Goal: Task Accomplishment & Management: Use online tool/utility

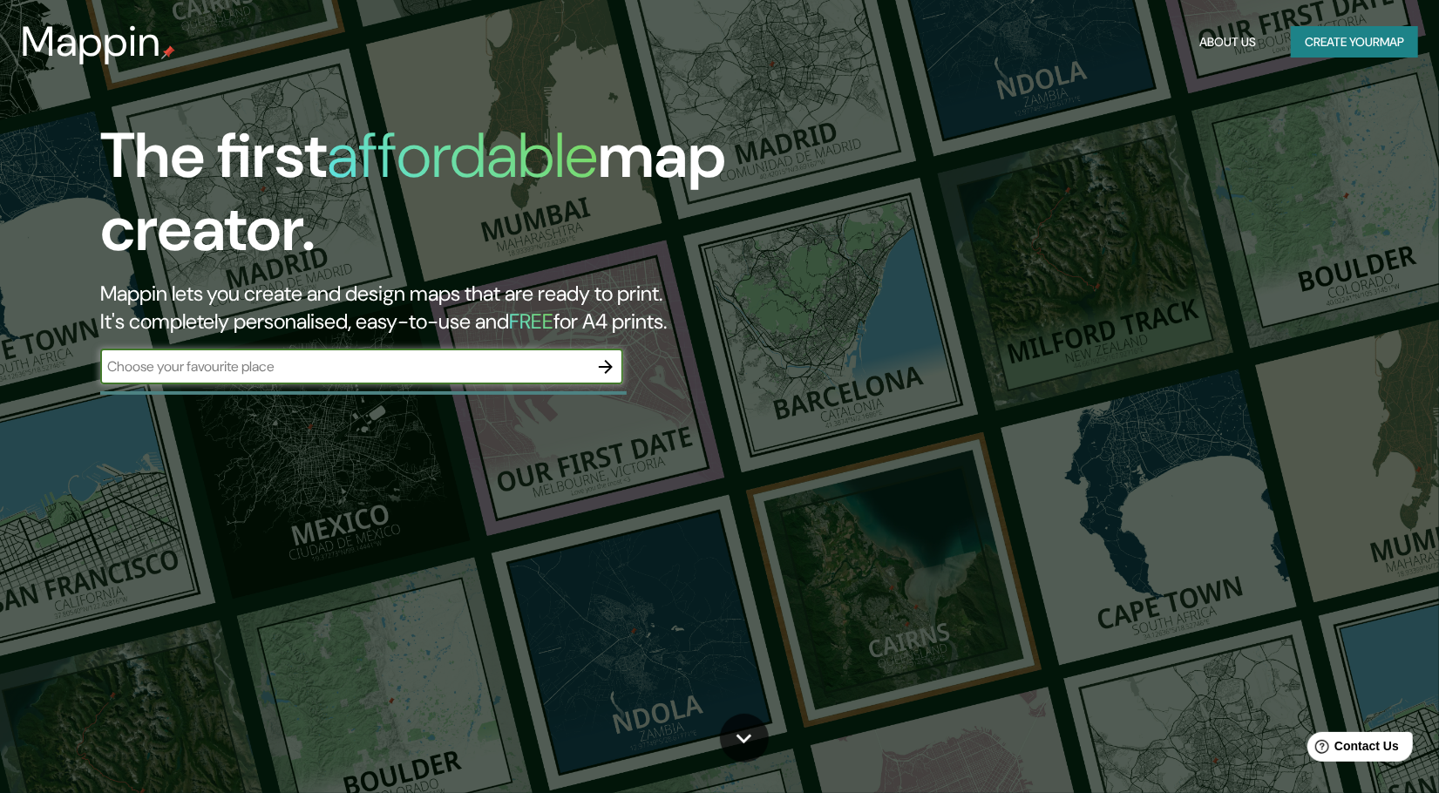
click at [494, 370] on input "text" at bounding box center [344, 366] width 488 height 20
click at [596, 366] on icon "button" at bounding box center [605, 366] width 21 height 21
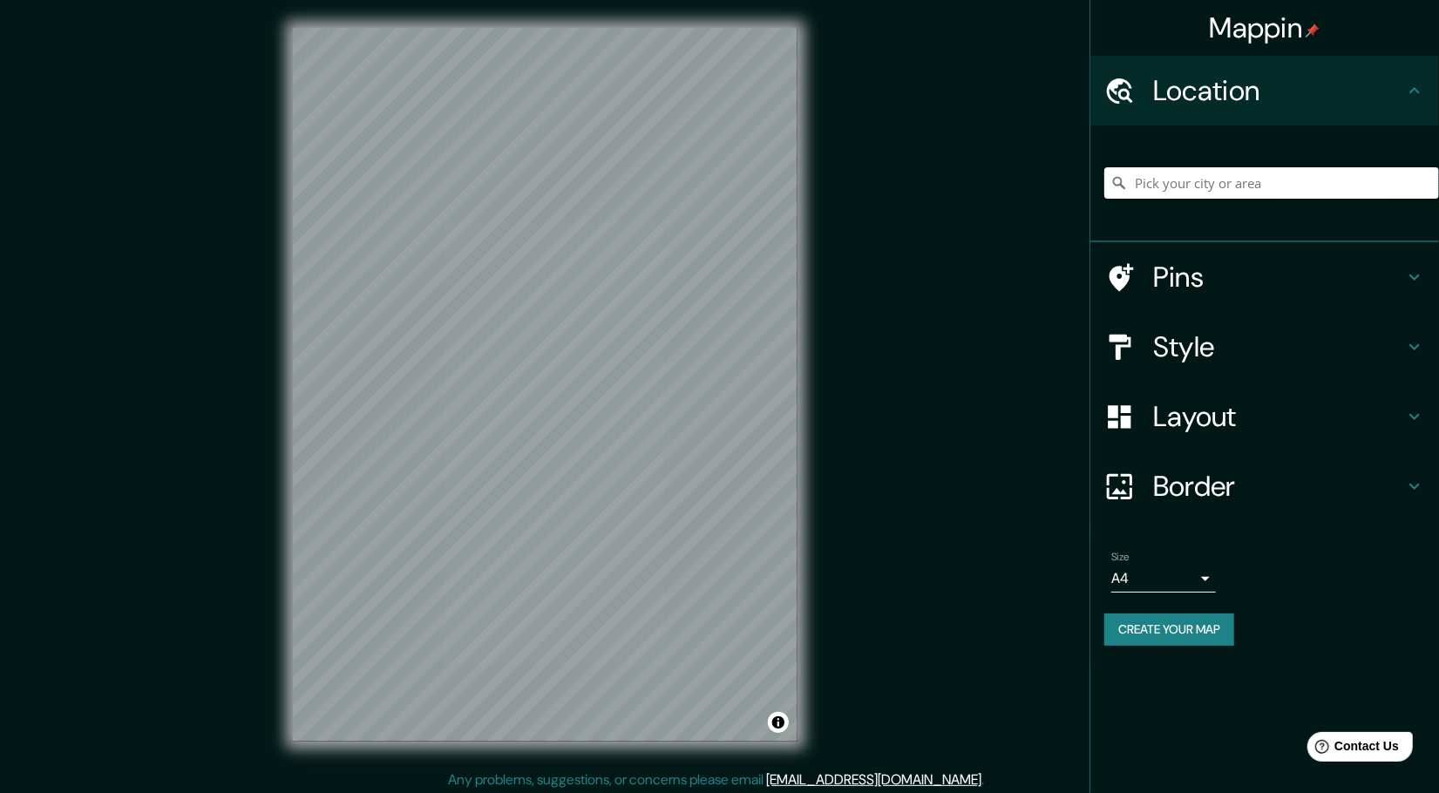
click at [1188, 179] on input "Pick your city or area" at bounding box center [1271, 182] width 335 height 31
type input "p"
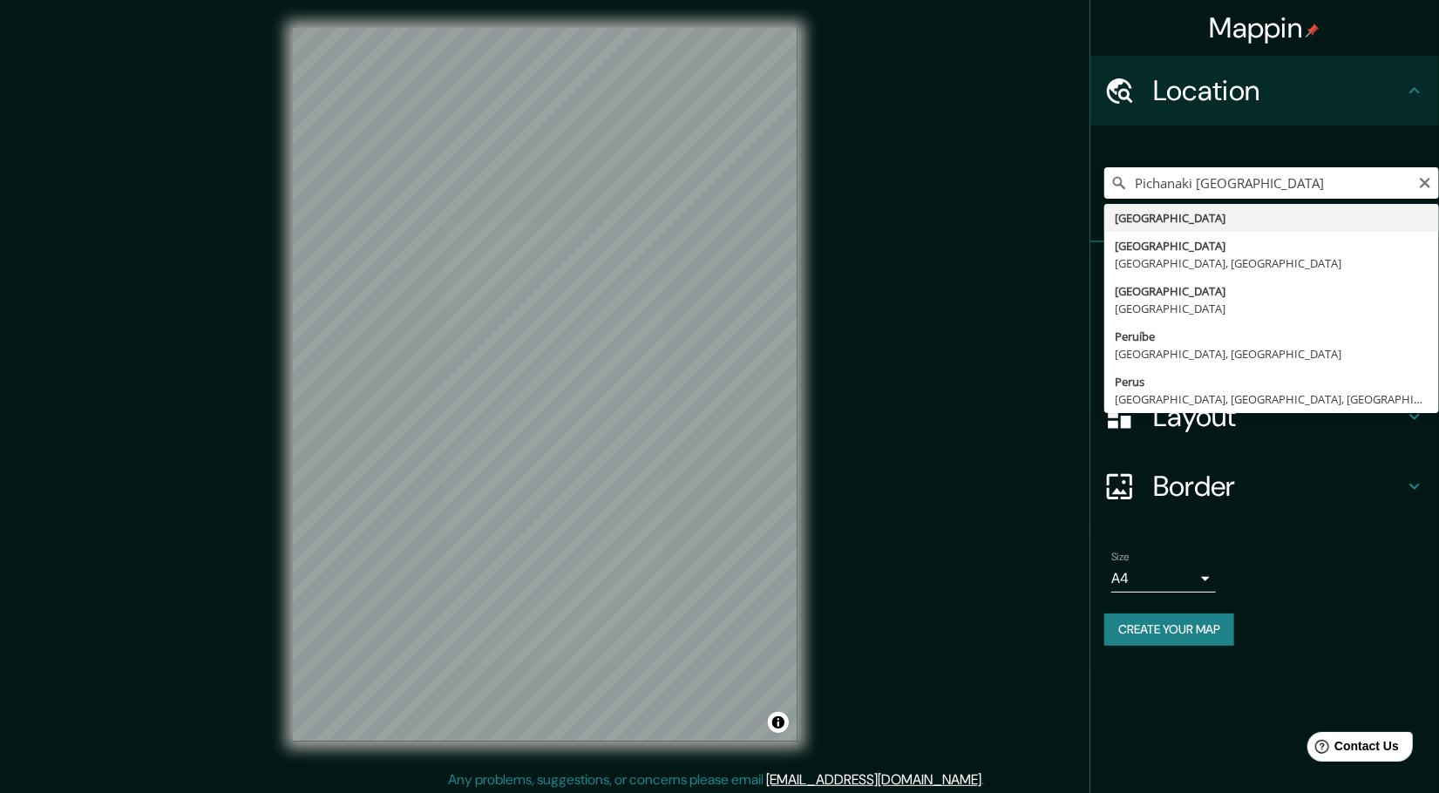
type input "[GEOGRAPHIC_DATA]"
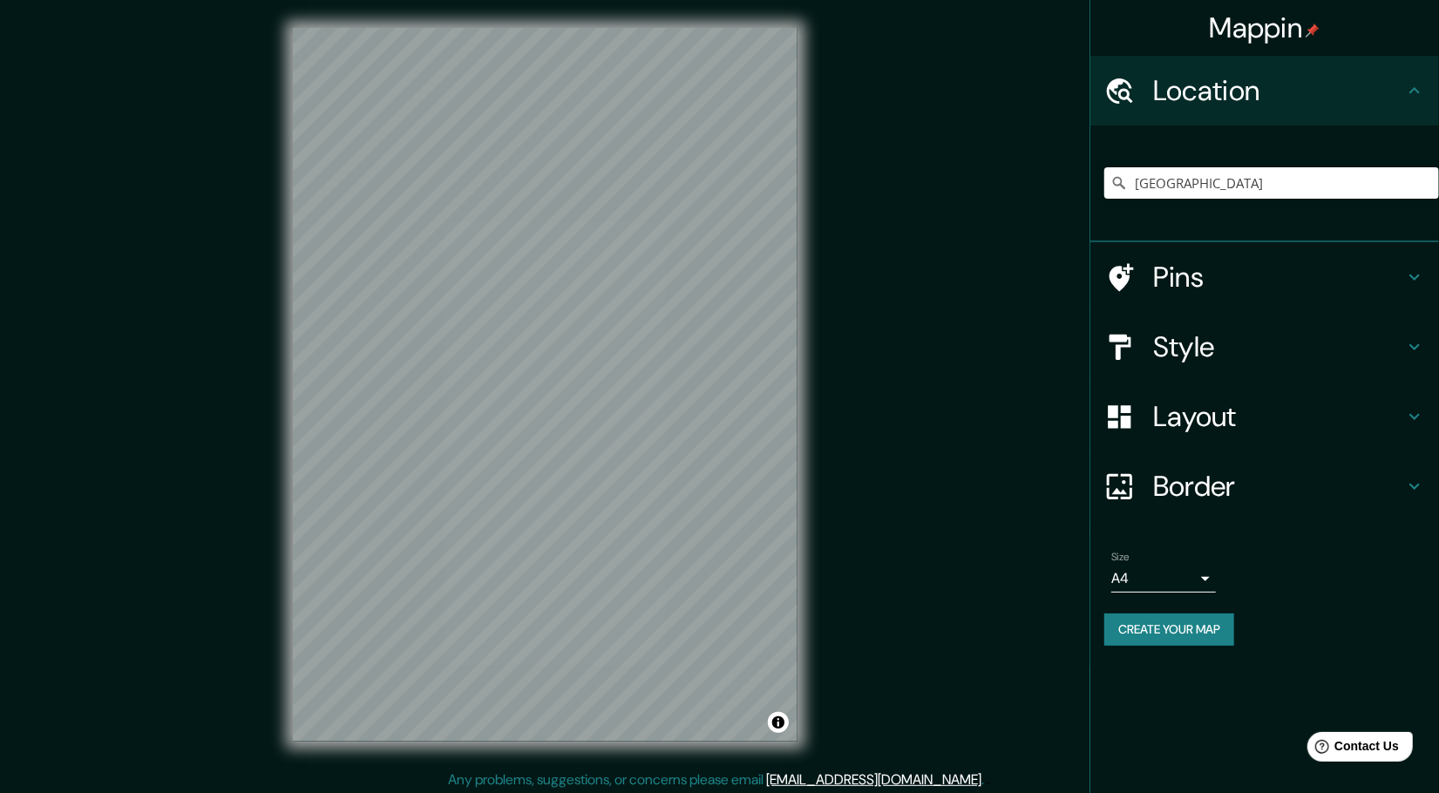
click at [818, 326] on div "© Mapbox © OpenStreetMap Improve this map" at bounding box center [545, 384] width 560 height 769
click at [1204, 187] on input "[GEOGRAPHIC_DATA]" at bounding box center [1271, 182] width 335 height 31
drag, startPoint x: 1122, startPoint y: 193, endPoint x: 1092, endPoint y: 194, distance: 29.6
click at [1092, 194] on div "[GEOGRAPHIC_DATA]" at bounding box center [1264, 183] width 349 height 117
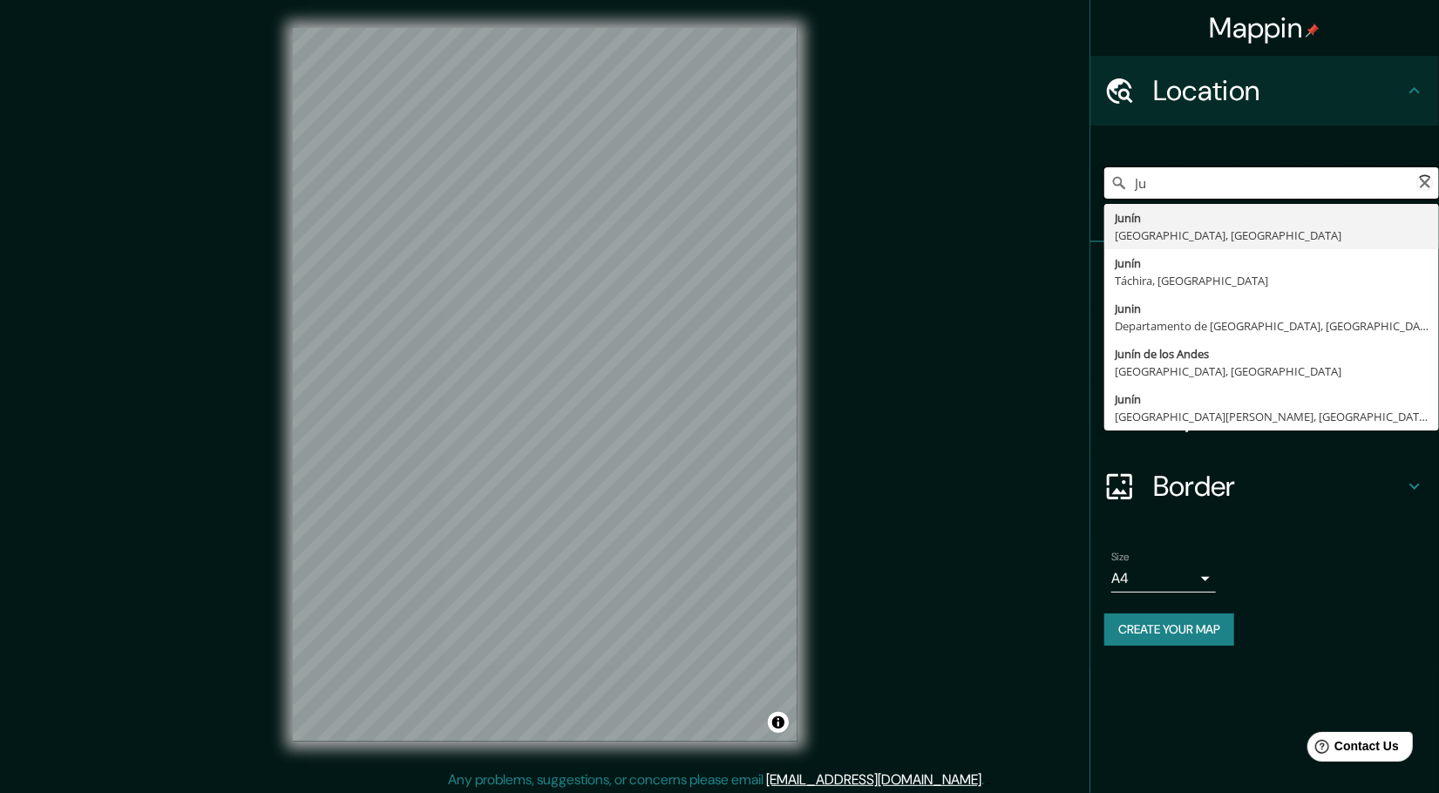
type input "J"
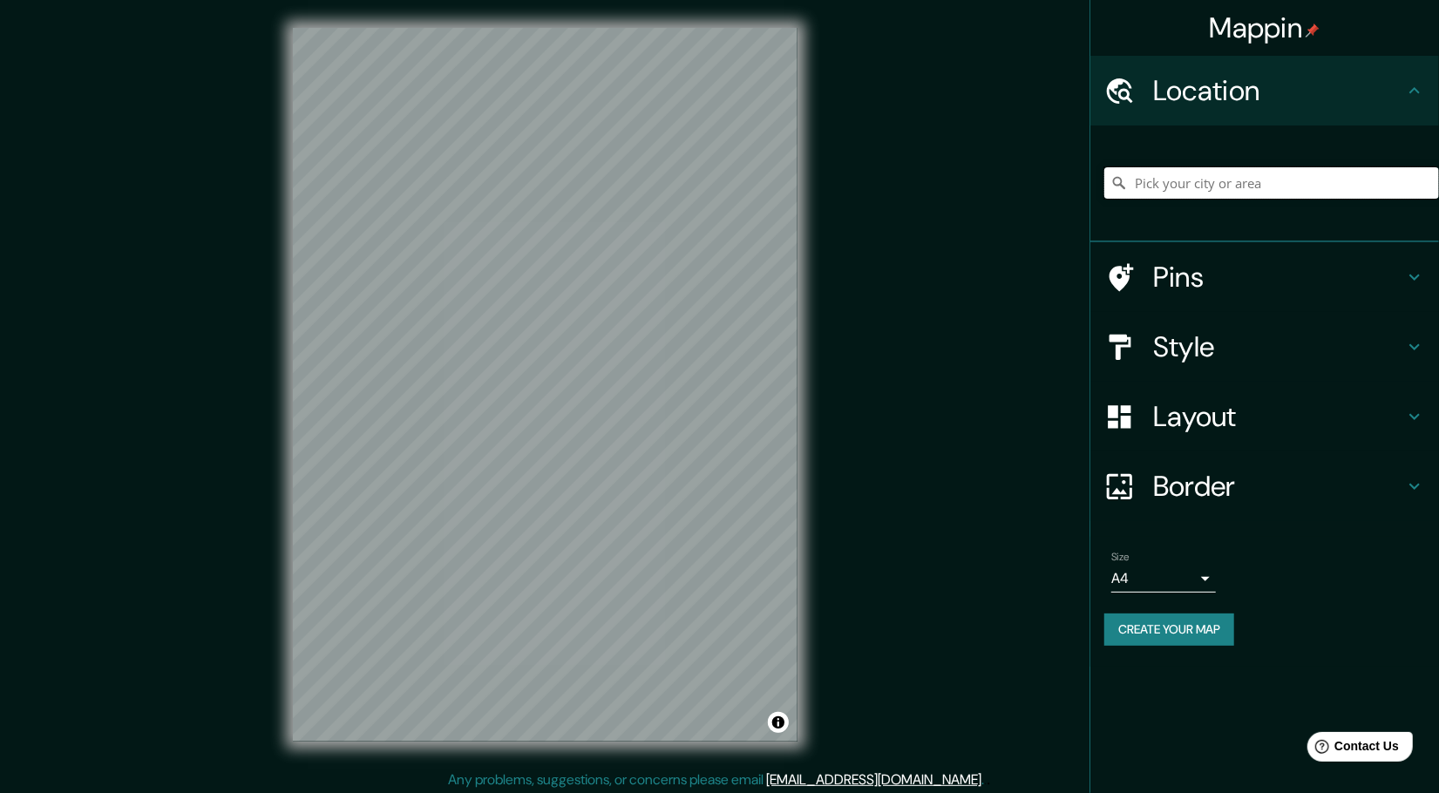
click at [1169, 198] on input "Pick your city or area" at bounding box center [1271, 182] width 335 height 31
click at [1198, 184] on input "Pick your city or area" at bounding box center [1271, 182] width 335 height 31
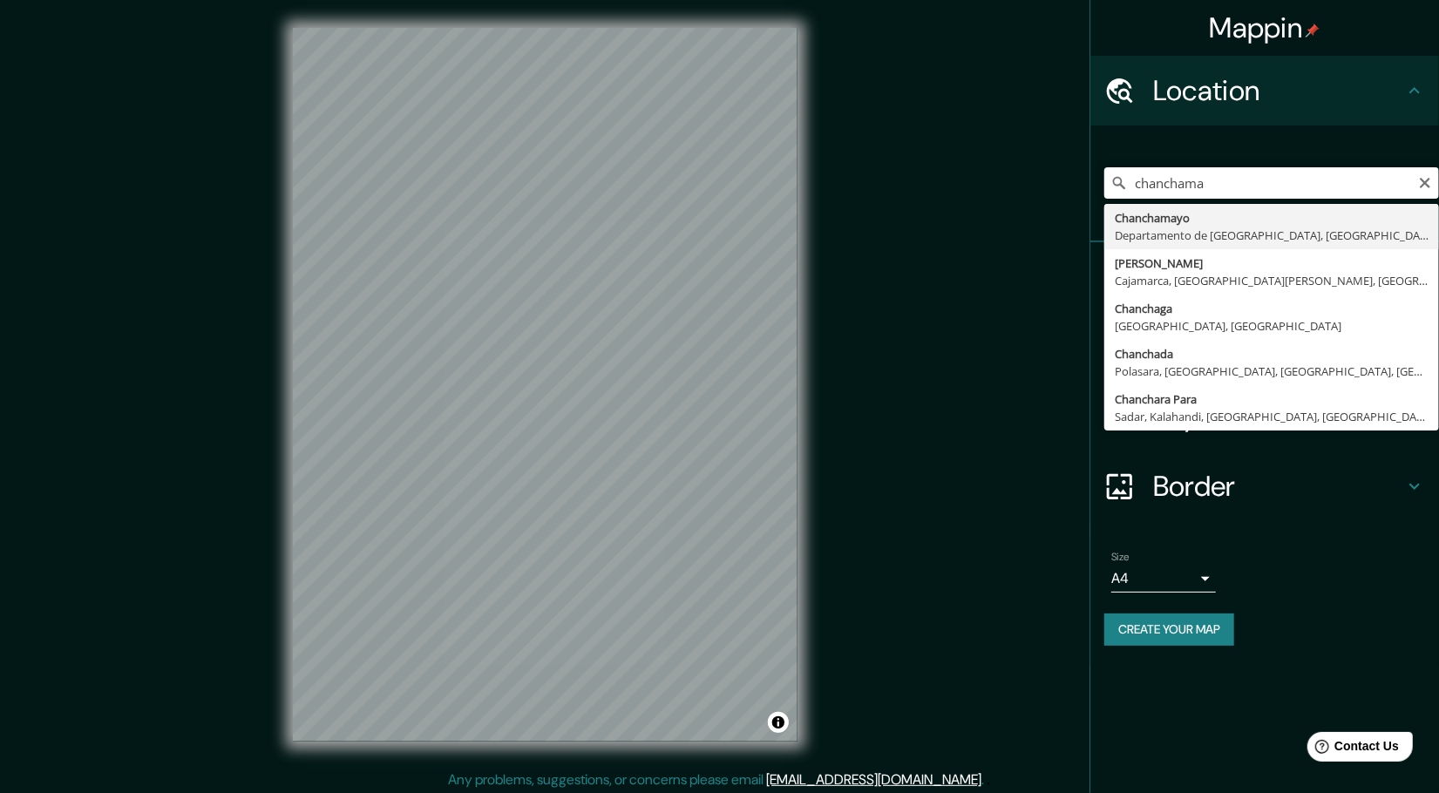
type input "Chanchamayo, Departamento de [GEOGRAPHIC_DATA], [GEOGRAPHIC_DATA]"
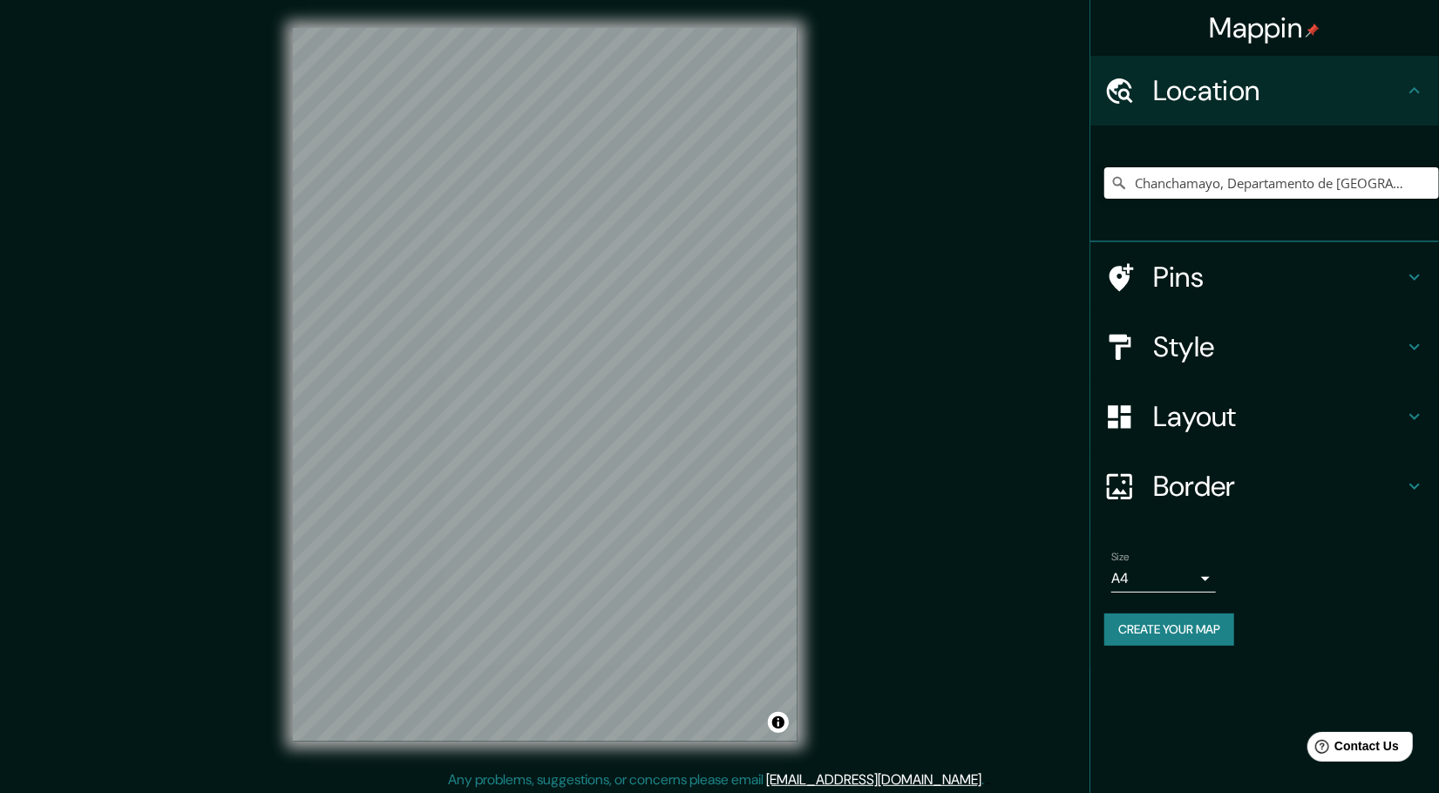
click at [1200, 257] on div "Pins" at bounding box center [1264, 277] width 349 height 70
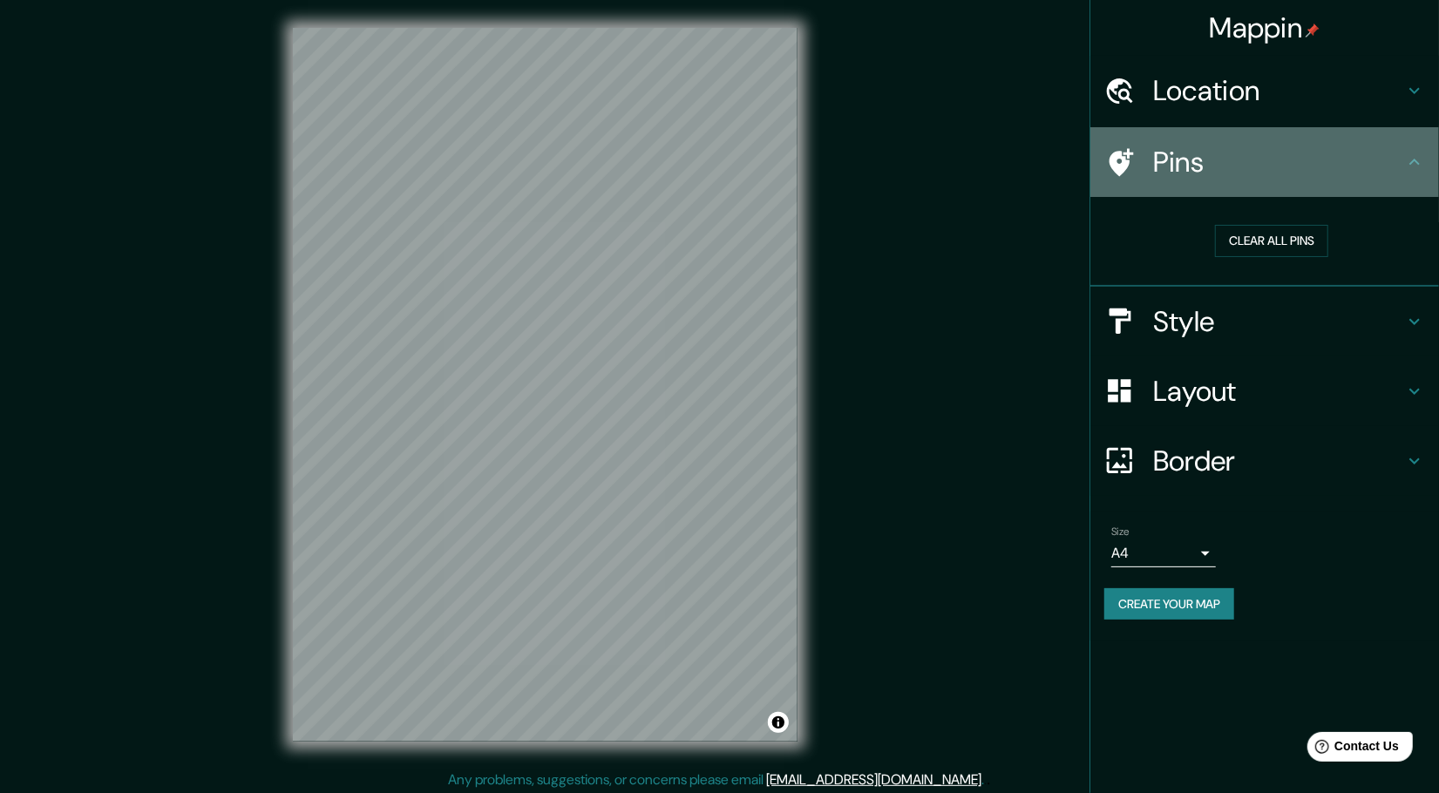
click at [1212, 196] on div "Pins" at bounding box center [1264, 162] width 349 height 70
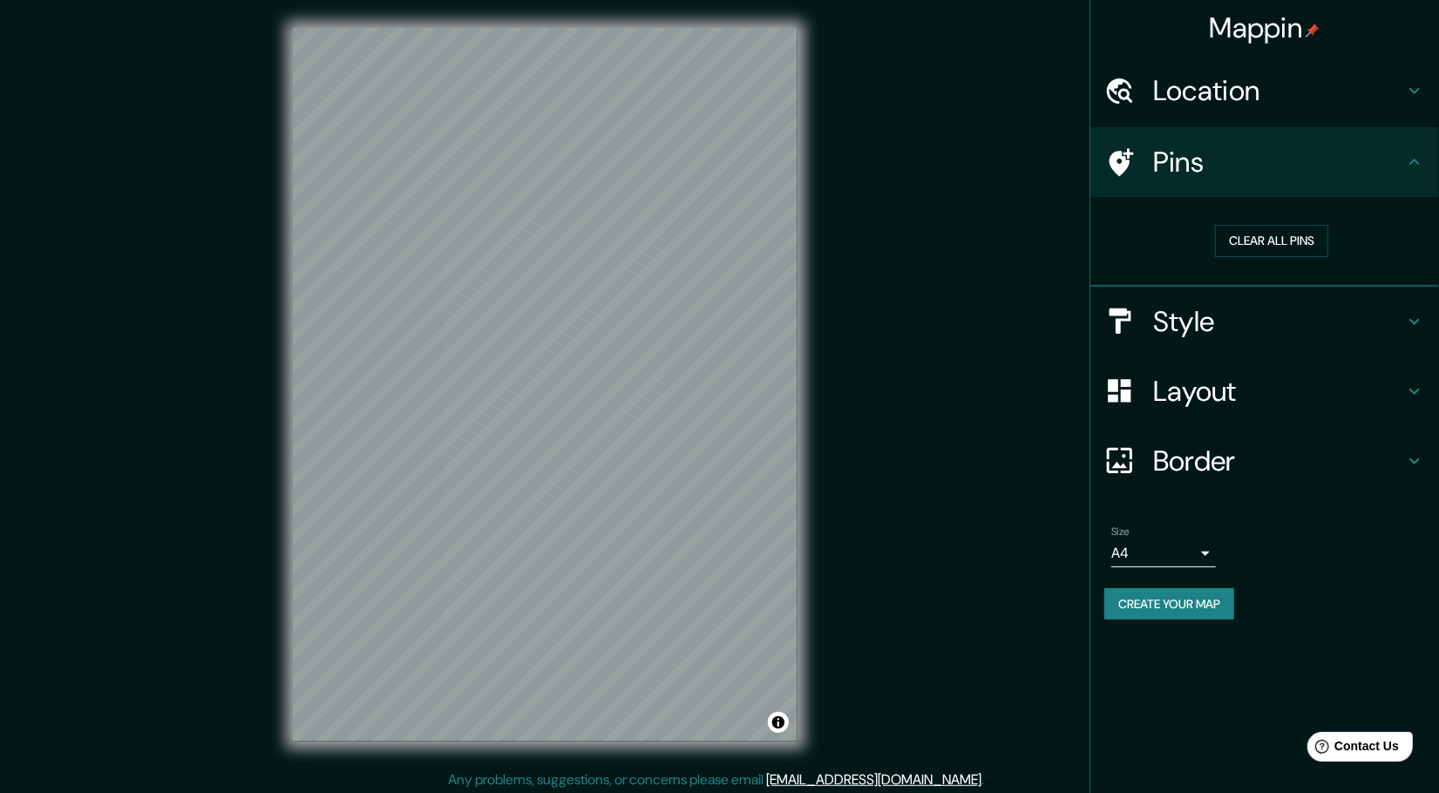
click at [1182, 90] on h4 "Location" at bounding box center [1278, 90] width 251 height 35
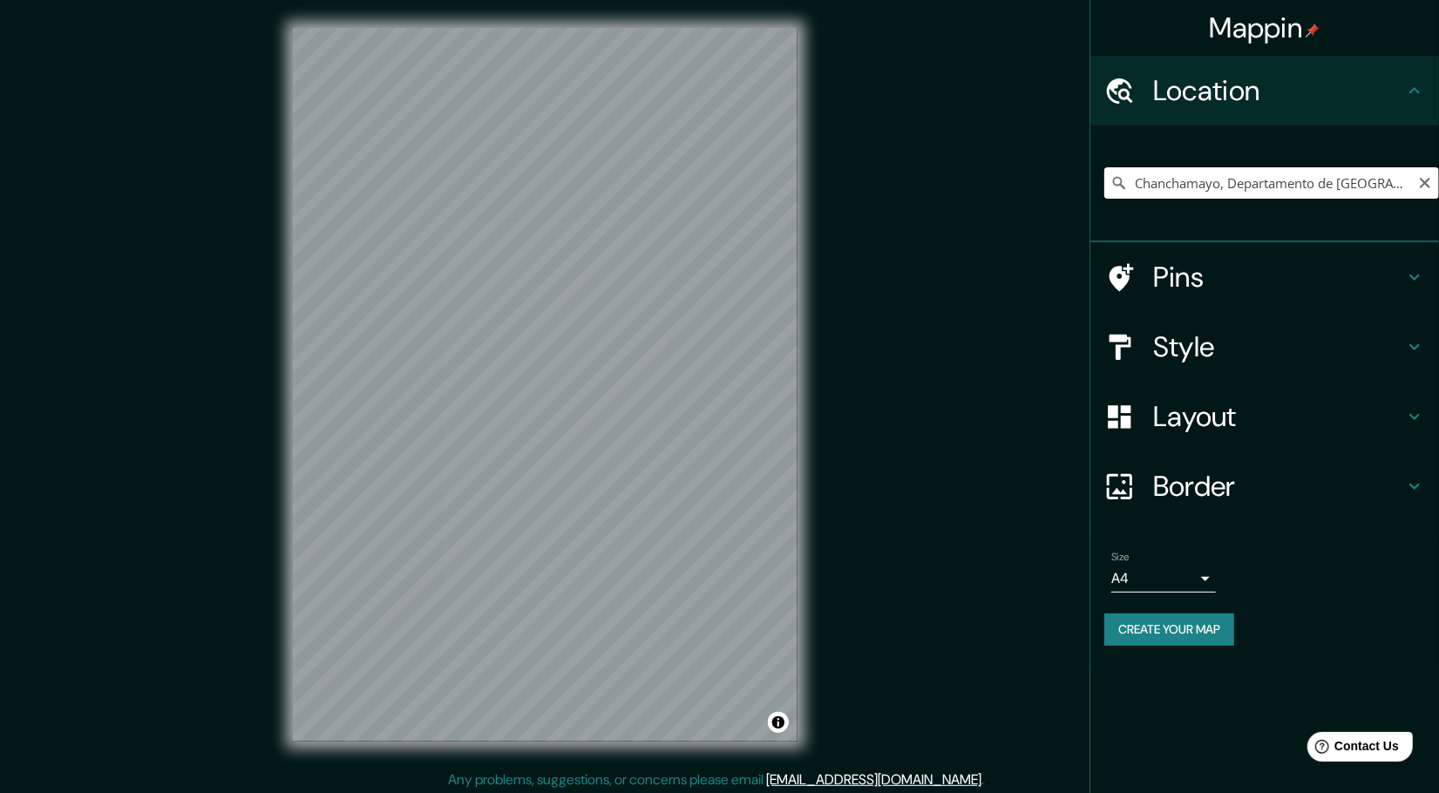
click at [1207, 182] on input "Chanchamayo, Departamento de [GEOGRAPHIC_DATA], [GEOGRAPHIC_DATA]" at bounding box center [1271, 182] width 335 height 31
drag, startPoint x: 1291, startPoint y: 177, endPoint x: 1345, endPoint y: 171, distance: 54.4
click at [1366, 207] on div "Chanchamayo, Departamento de [GEOGRAPHIC_DATA], [GEOGRAPHIC_DATA]" at bounding box center [1271, 182] width 335 height 87
click at [784, 721] on button "Toggle attribution" at bounding box center [778, 722] width 21 height 21
click at [753, 722] on link "Improve this map" at bounding box center [721, 722] width 86 height 12
